Goal: Transaction & Acquisition: Purchase product/service

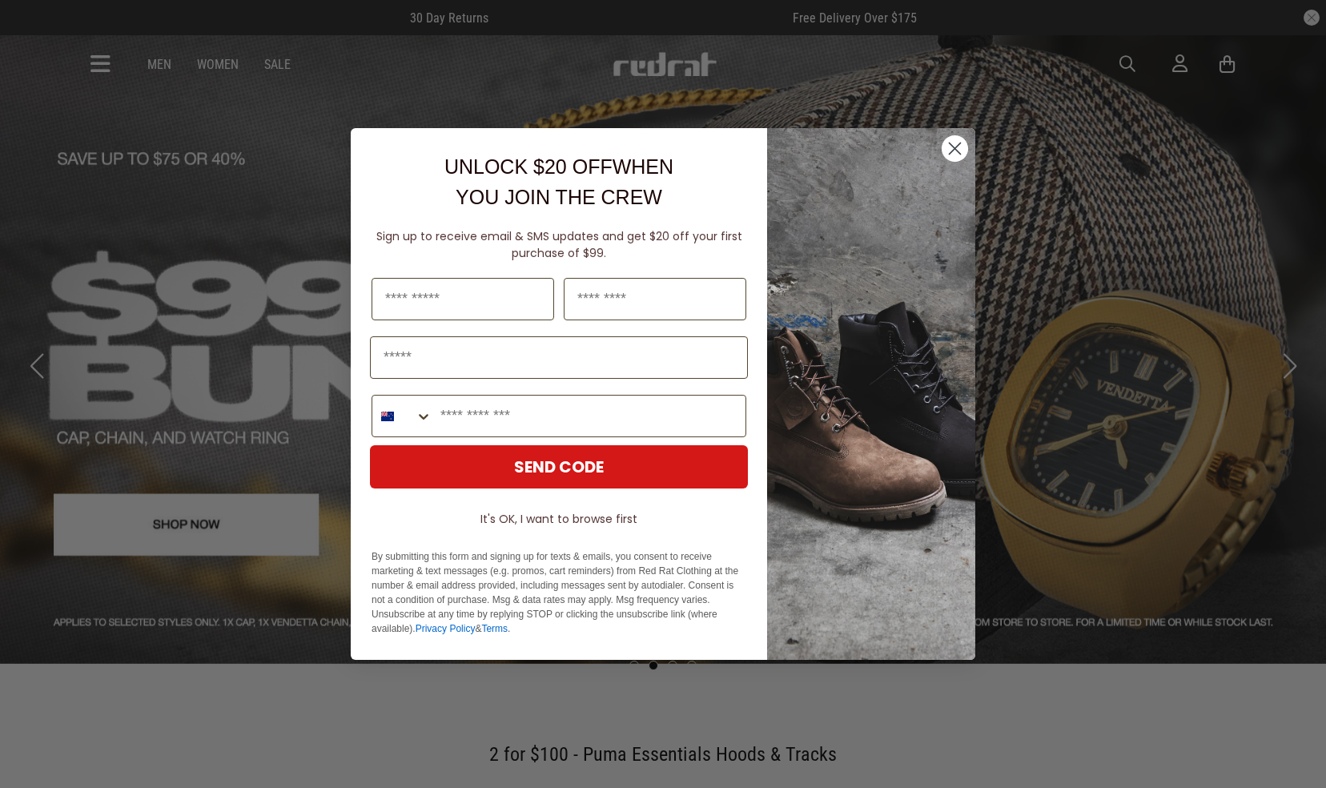
click at [963, 149] on circle "Close dialog" at bounding box center [955, 148] width 26 height 26
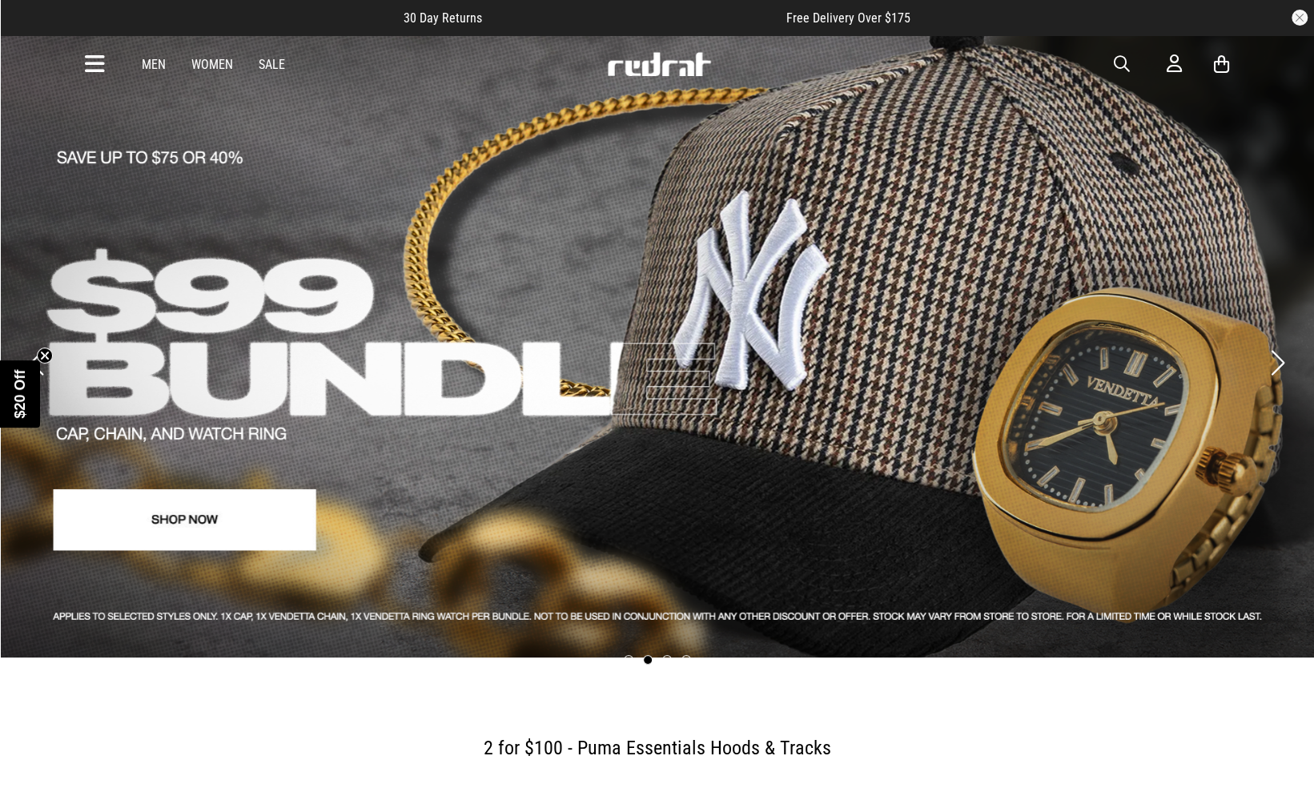
click at [276, 62] on link "Sale" at bounding box center [272, 64] width 26 height 15
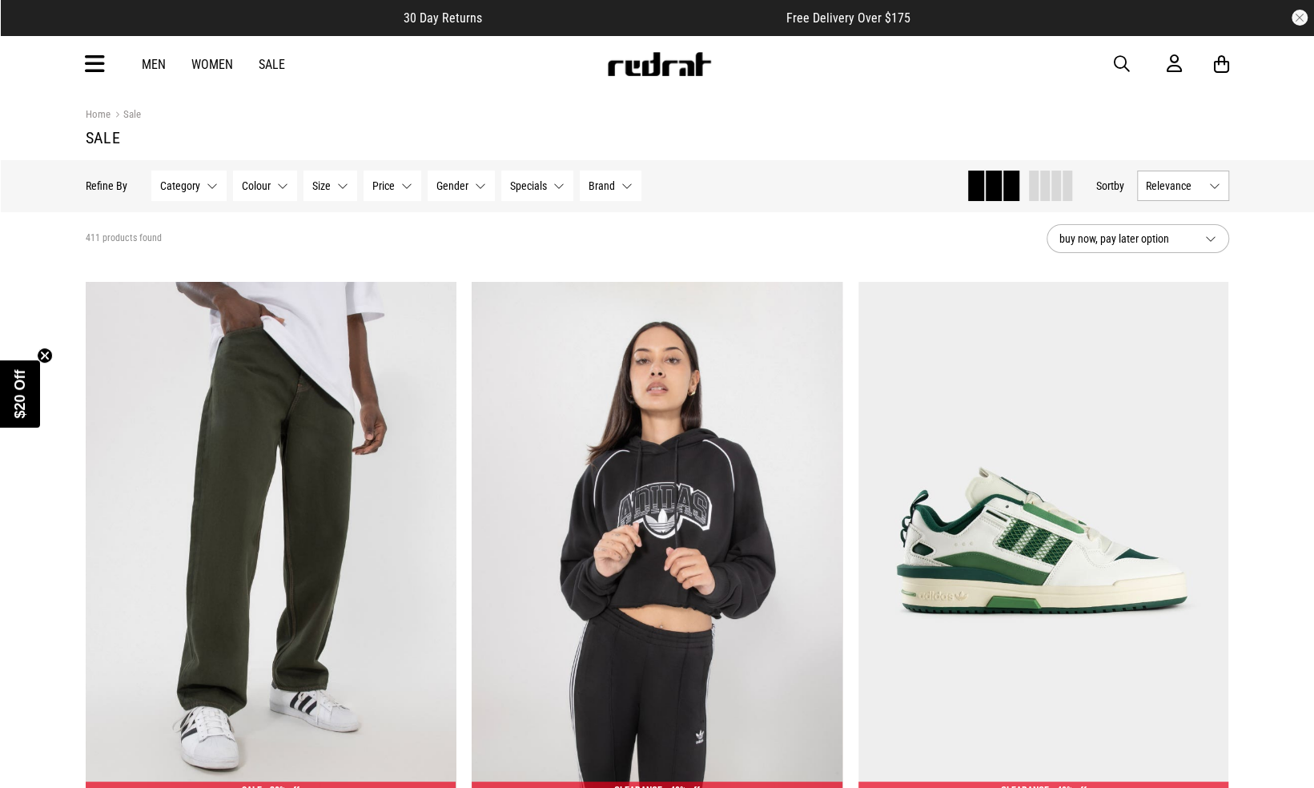
click at [440, 198] on button "Gender None selected" at bounding box center [461, 186] width 67 height 30
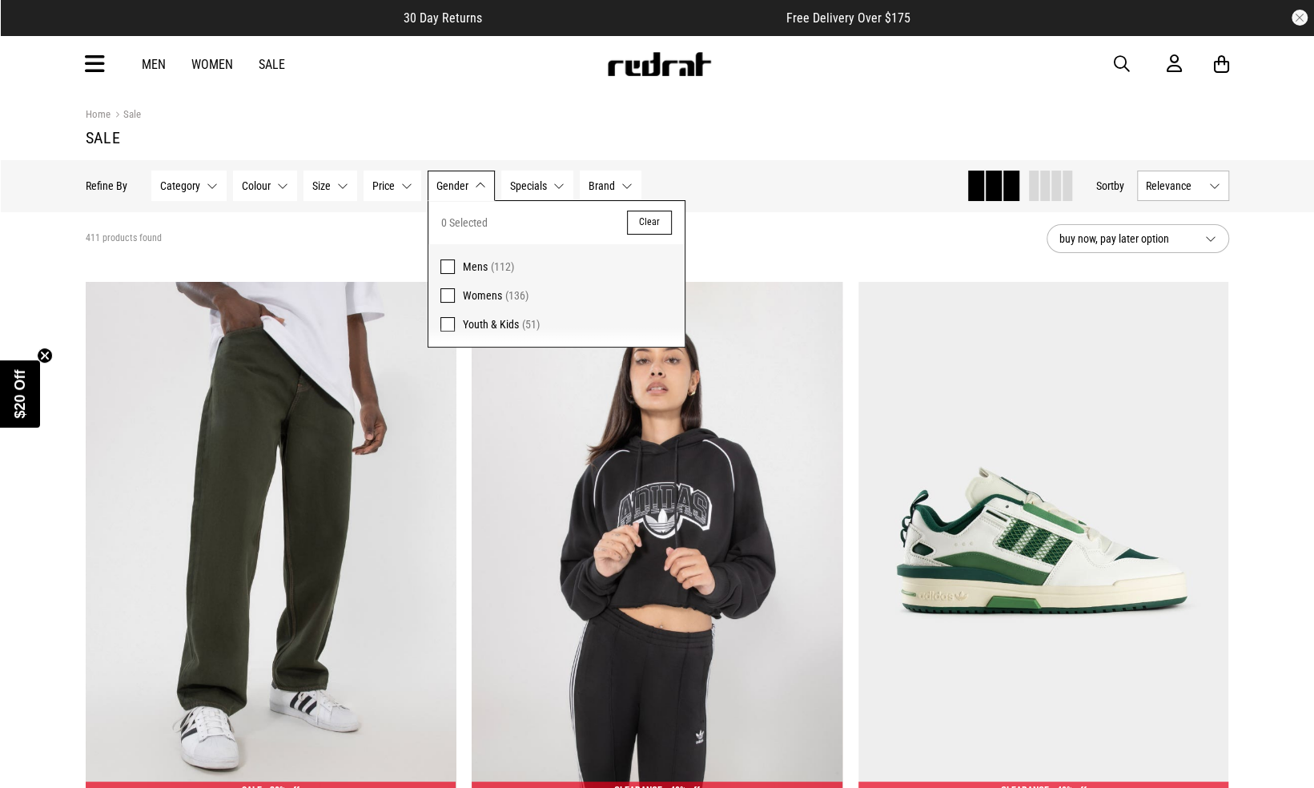
click at [468, 268] on span "Mens" at bounding box center [475, 266] width 25 height 13
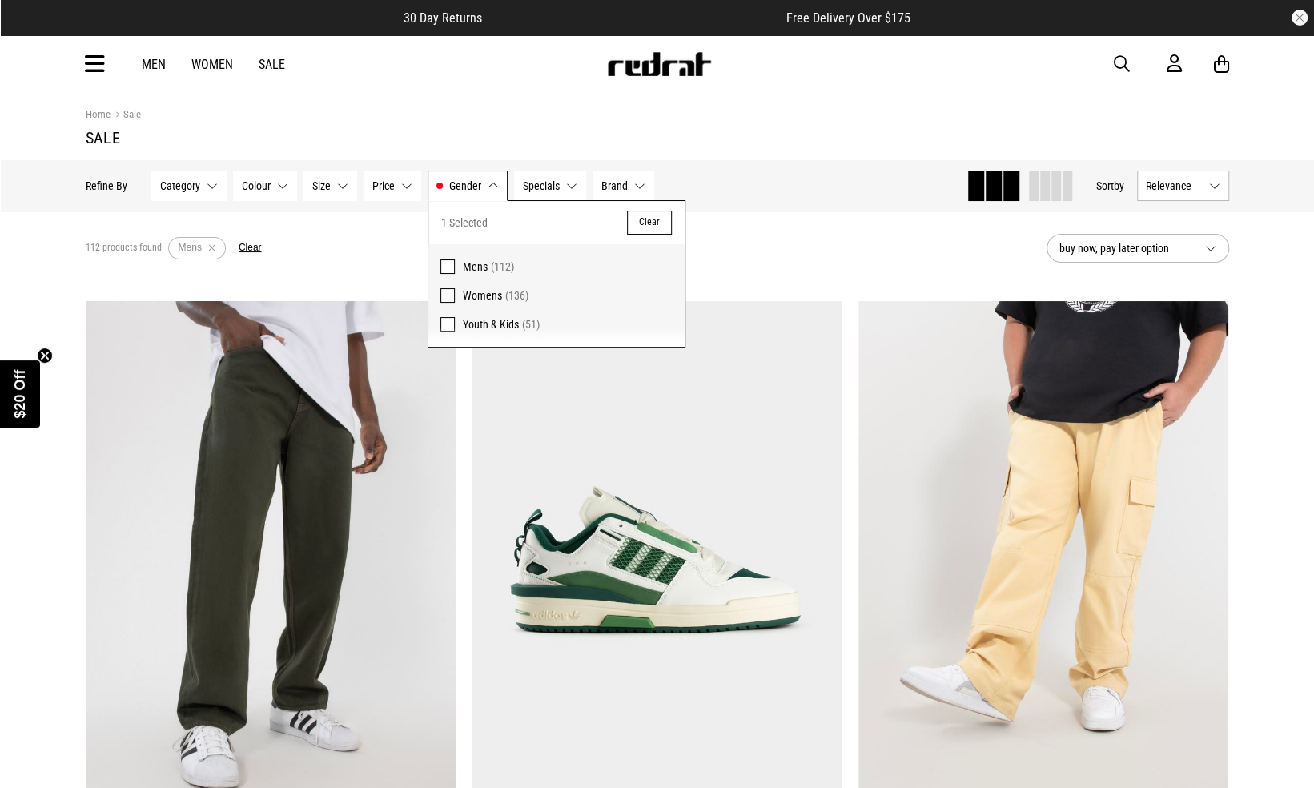
click at [757, 231] on div "112 products found Active Filters Mens Clear" at bounding box center [560, 248] width 948 height 48
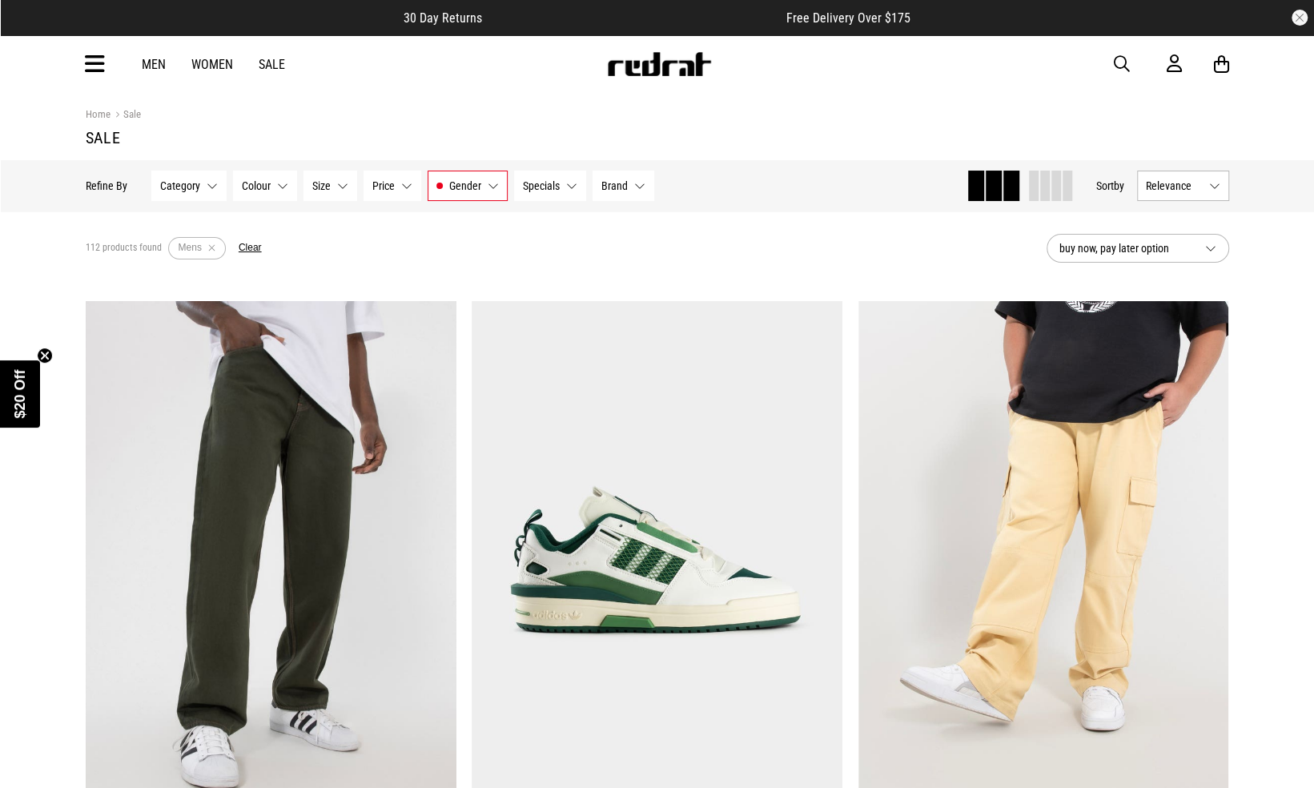
click at [570, 191] on button "Specials None selected" at bounding box center [550, 186] width 72 height 30
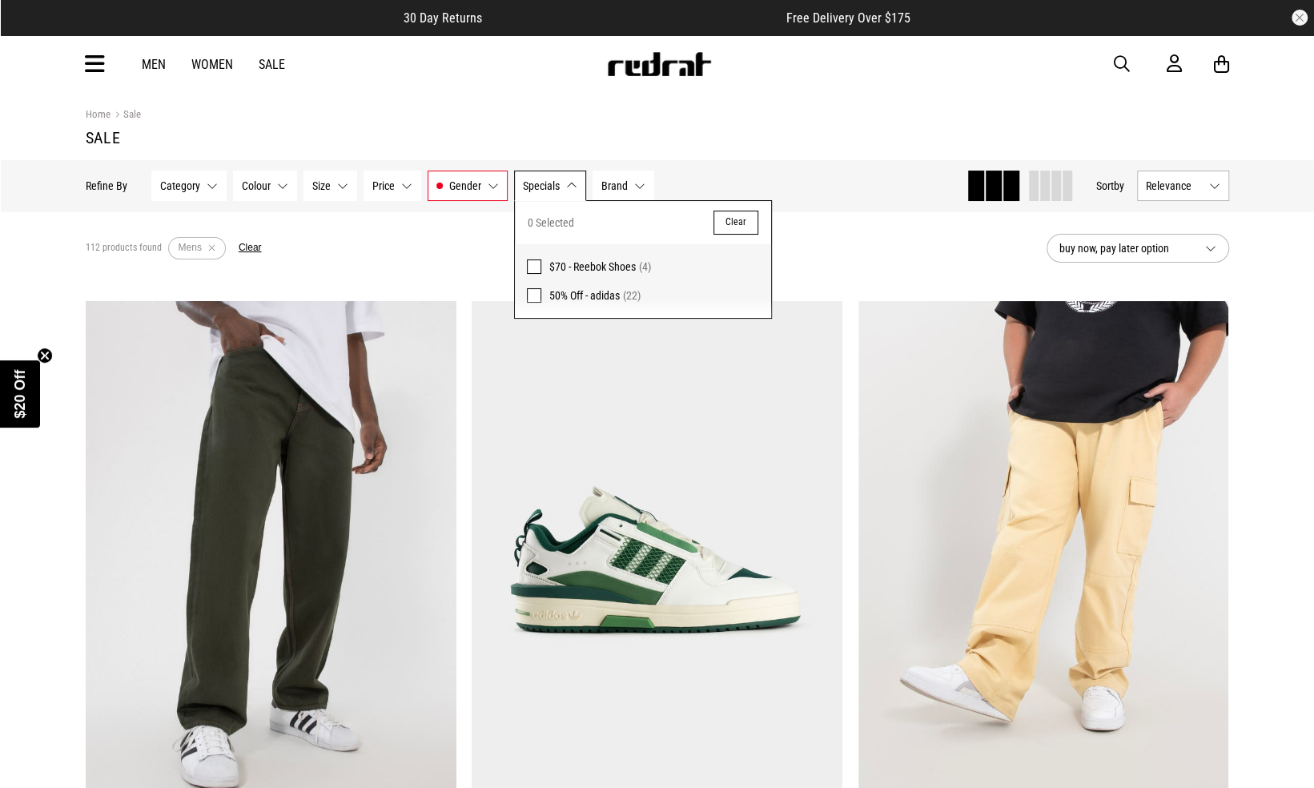
click at [570, 191] on button "Specials None selected" at bounding box center [550, 186] width 72 height 30
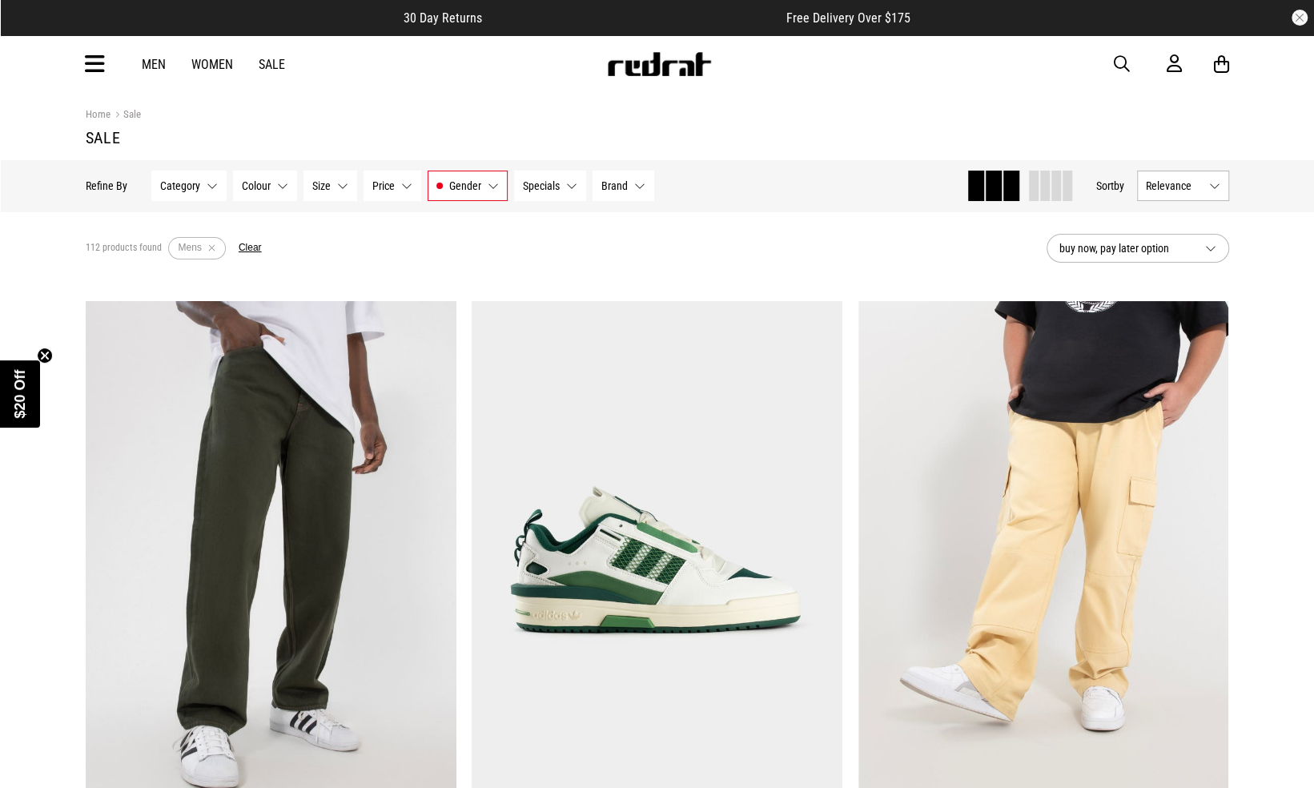
click at [316, 191] on span "Size" at bounding box center [321, 185] width 18 height 13
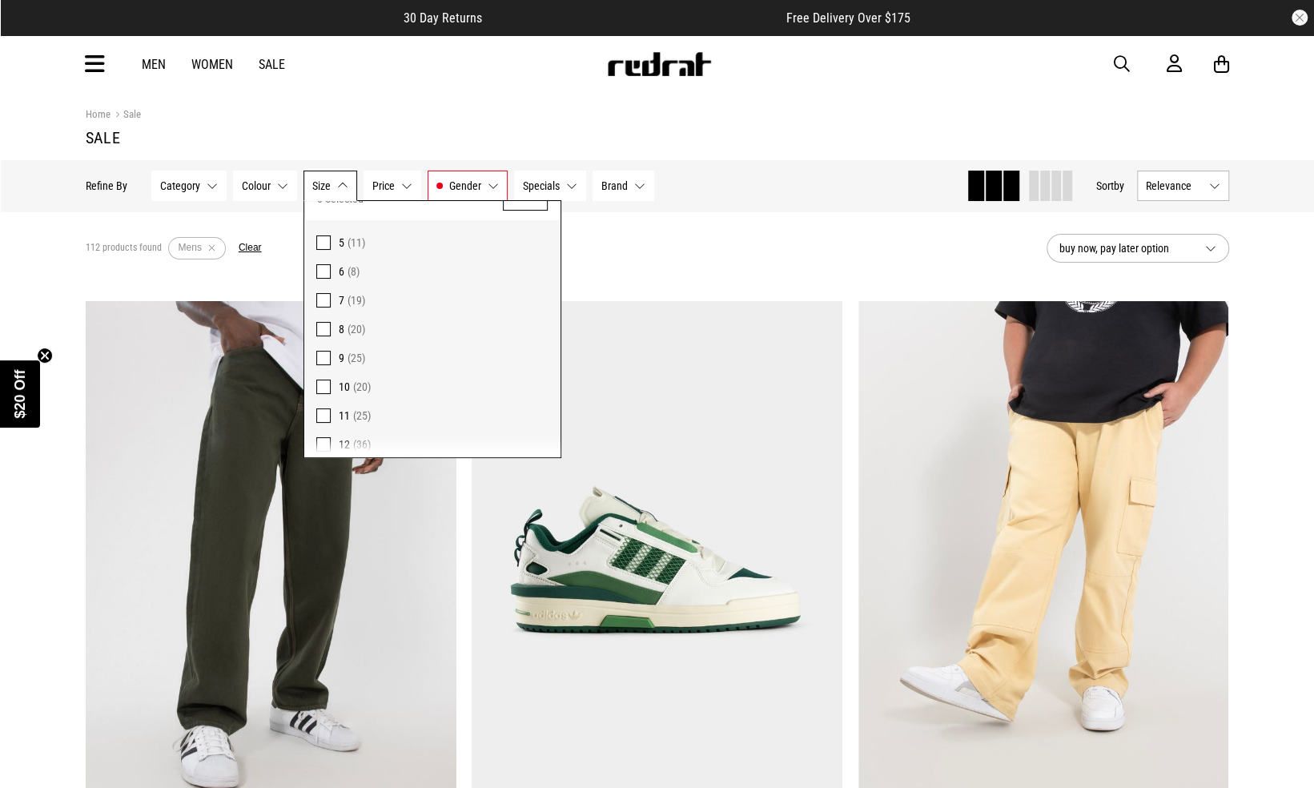
scroll to position [34, 0]
click at [317, 345] on span at bounding box center [323, 348] width 14 height 14
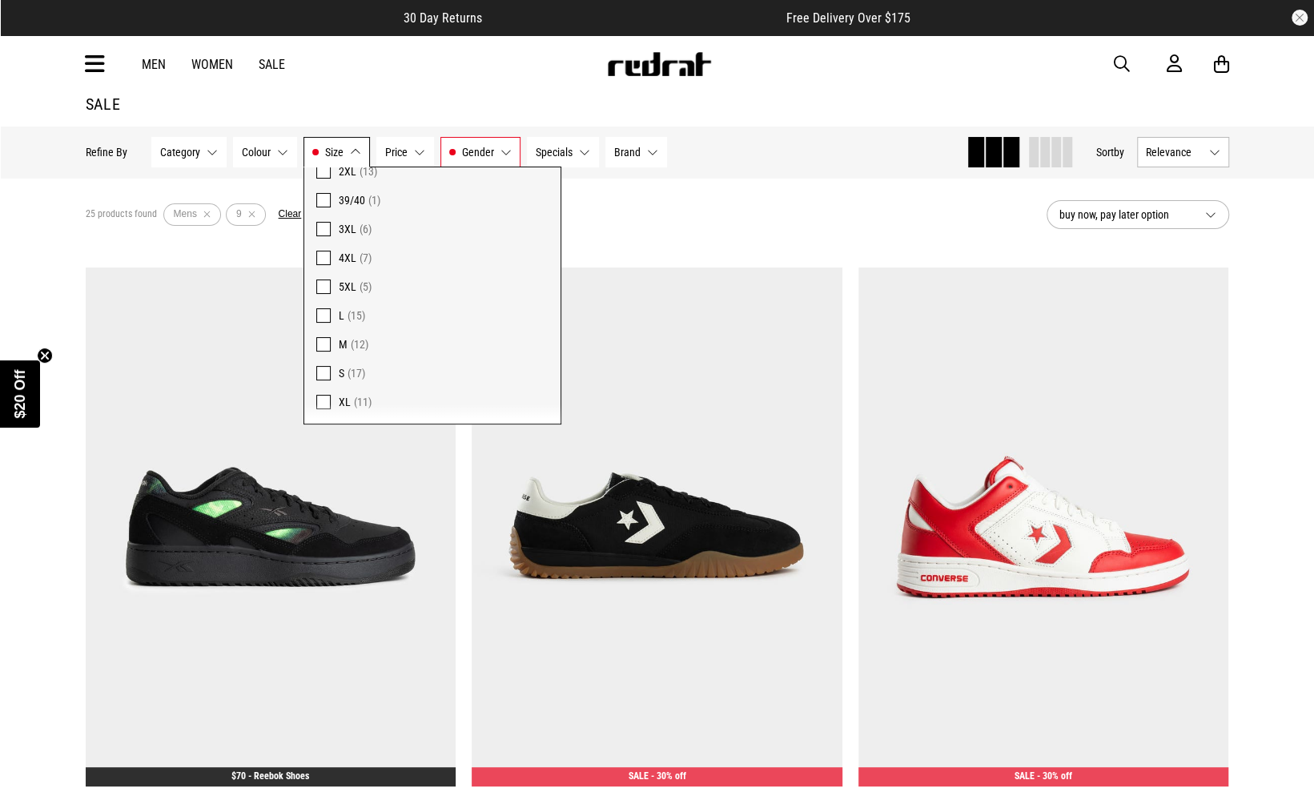
scroll to position [405, 0]
click at [325, 320] on span at bounding box center [323, 318] width 14 height 14
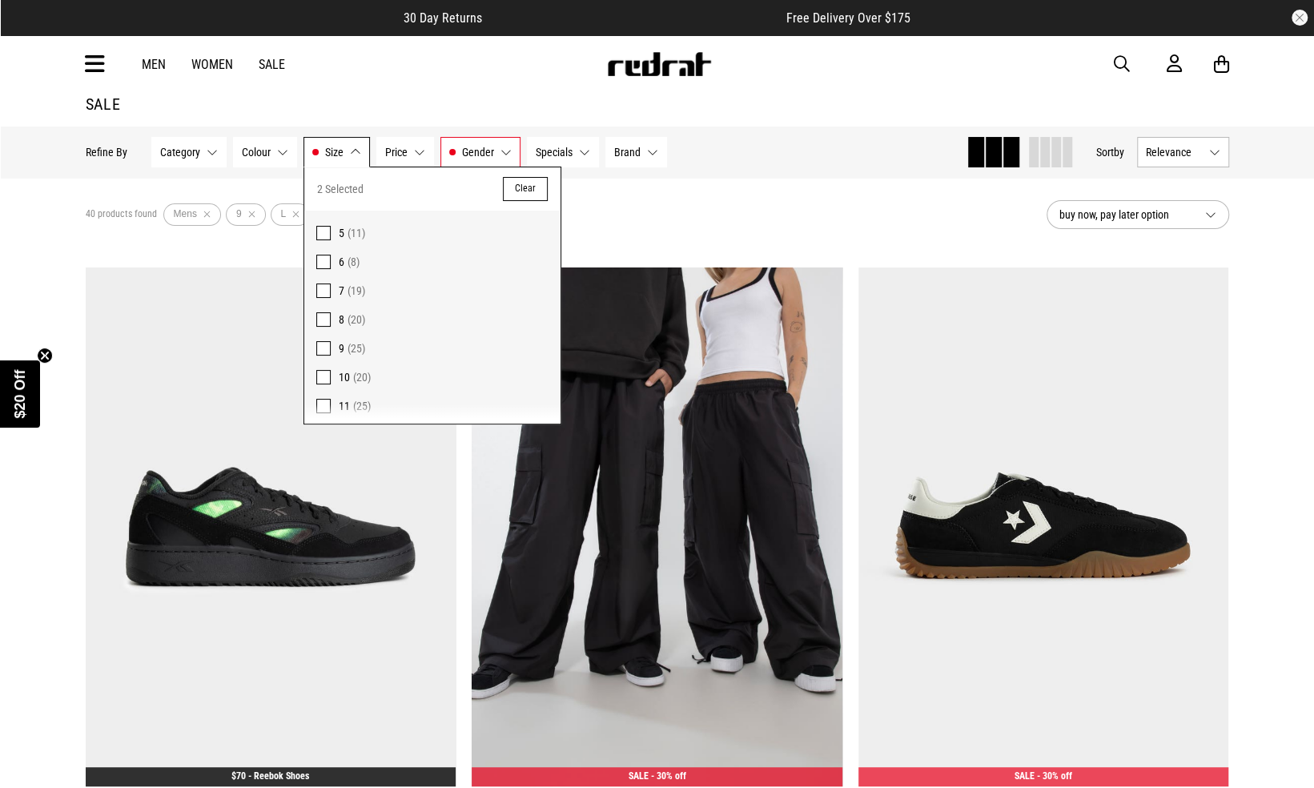
scroll to position [2, 0]
click at [862, 218] on div "40 products found Active Filters Mens 9 L Clear" at bounding box center [560, 215] width 948 height 48
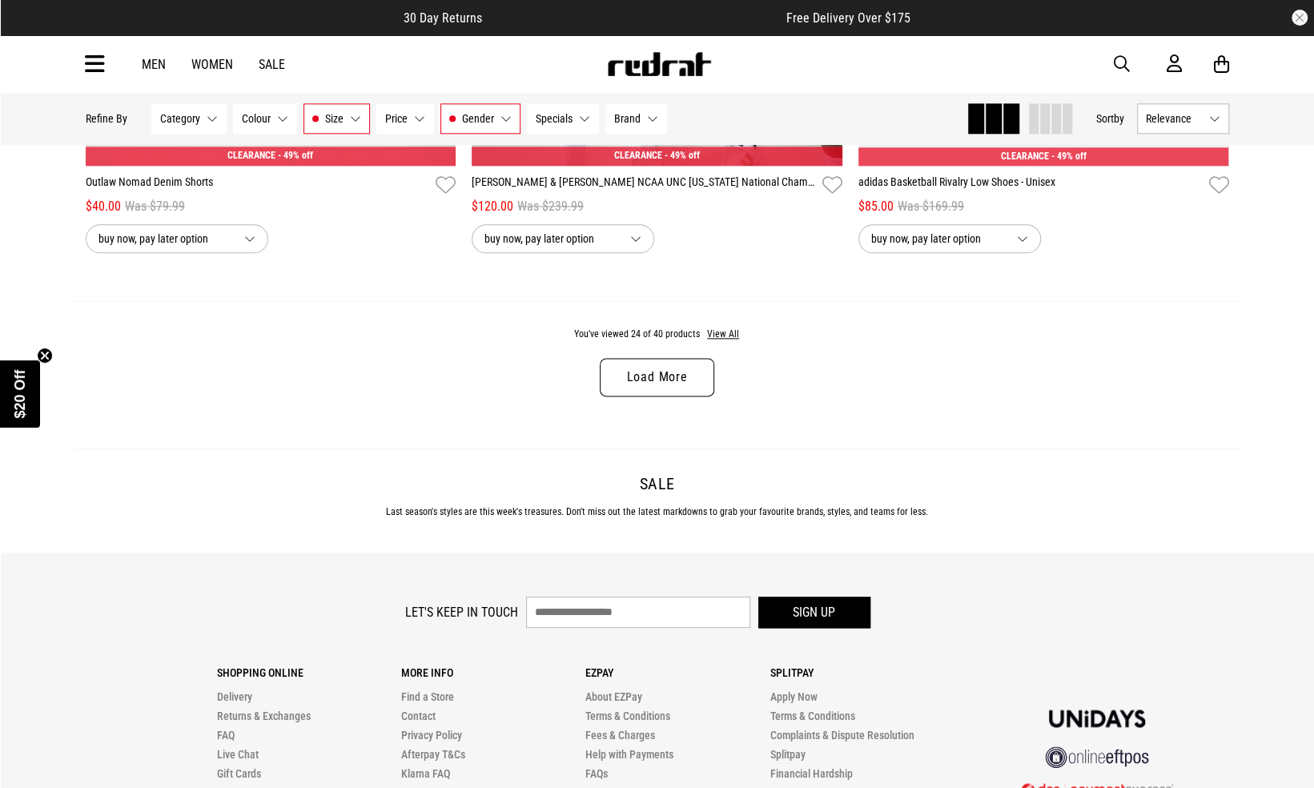
scroll to position [5124, 0]
click at [734, 329] on button "View All" at bounding box center [723, 334] width 34 height 14
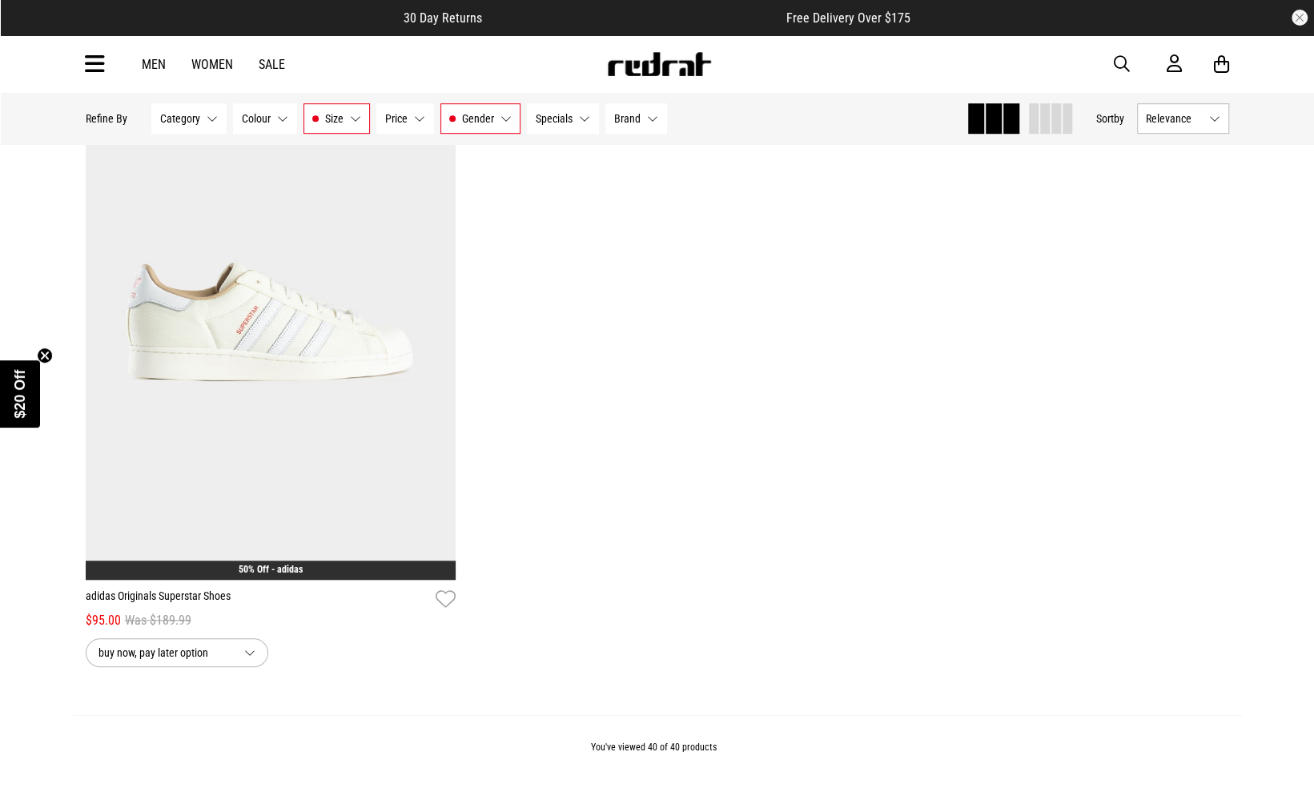
scroll to position [8540, 0]
